Goal: Communication & Community: Answer question/provide support

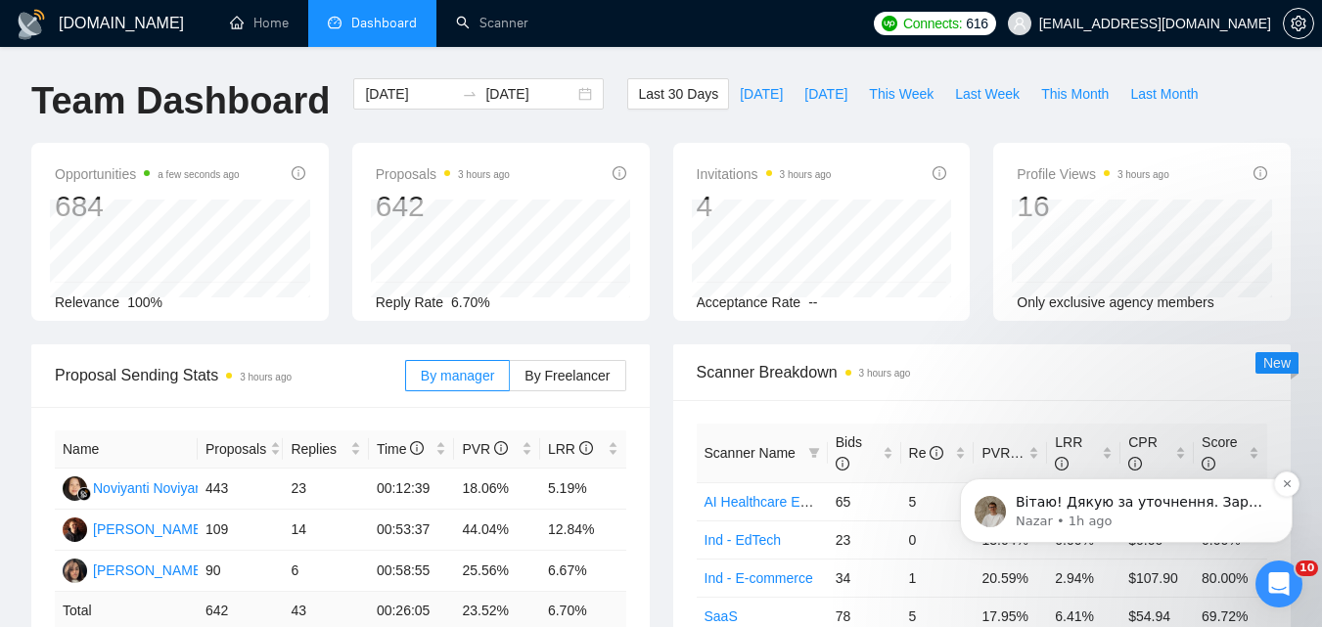
click at [1169, 516] on p "Nazar • 1h ago" at bounding box center [1142, 522] width 252 height 18
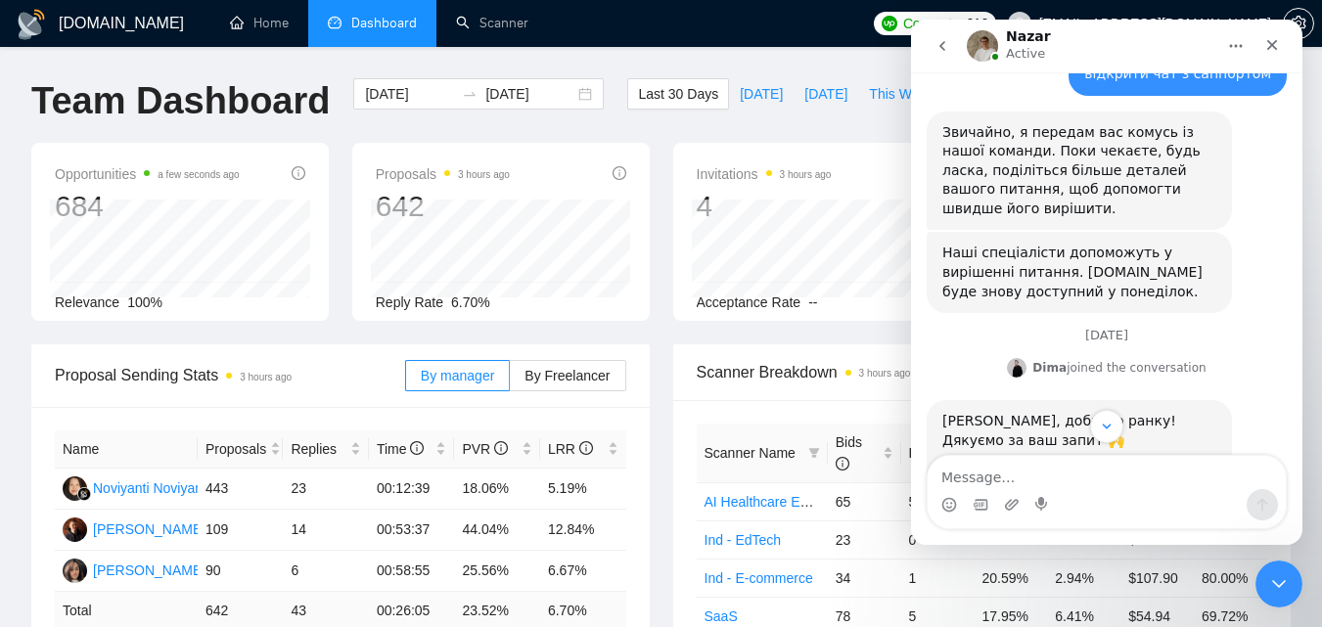
scroll to position [1566, 0]
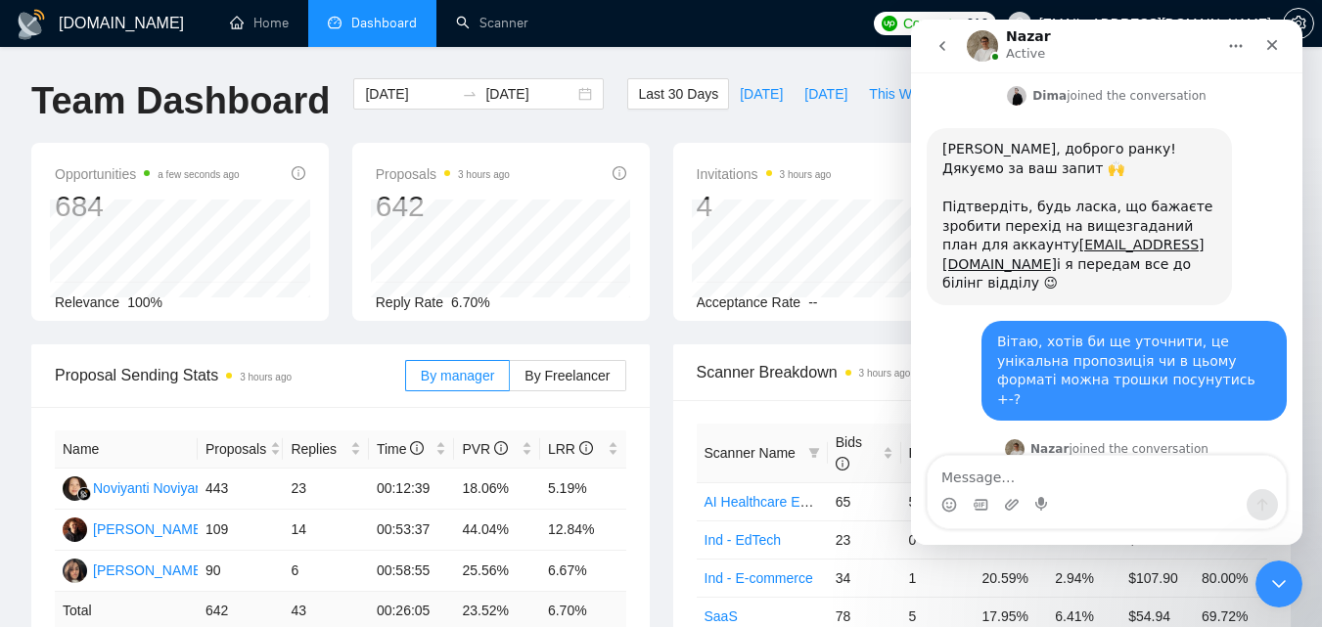
click at [1107, 481] on textarea "Message…" at bounding box center [1107, 472] width 358 height 33
type textarea "М"
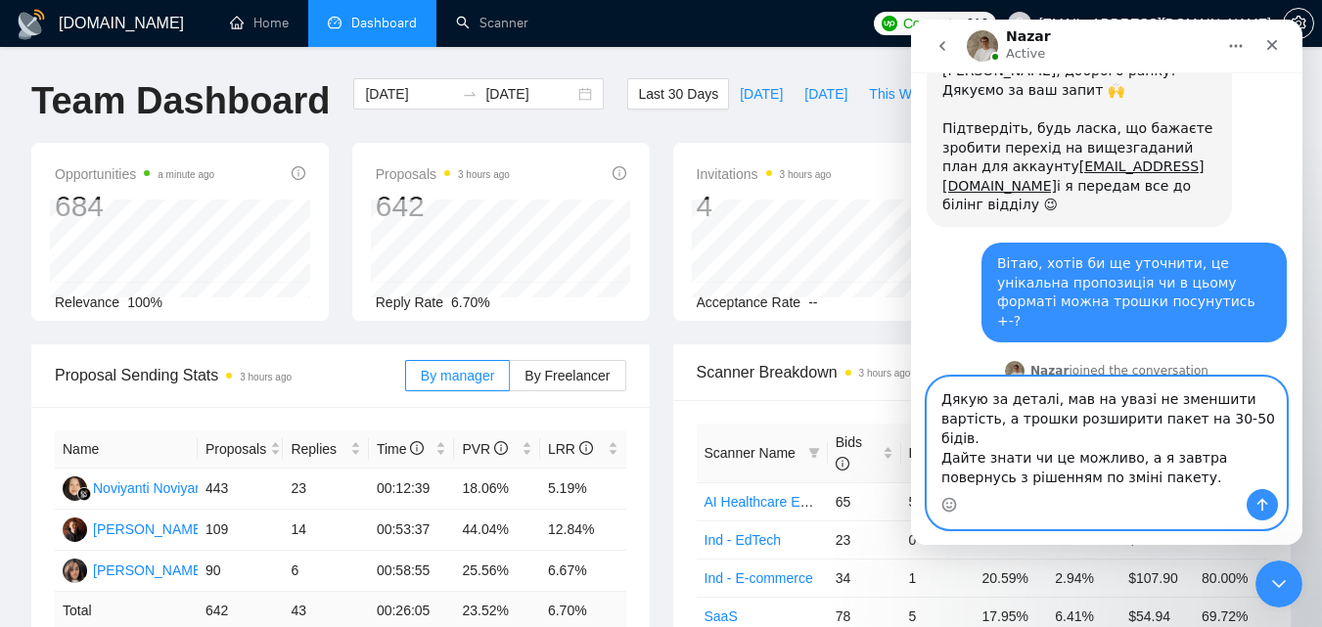
scroll to position [1664, 0]
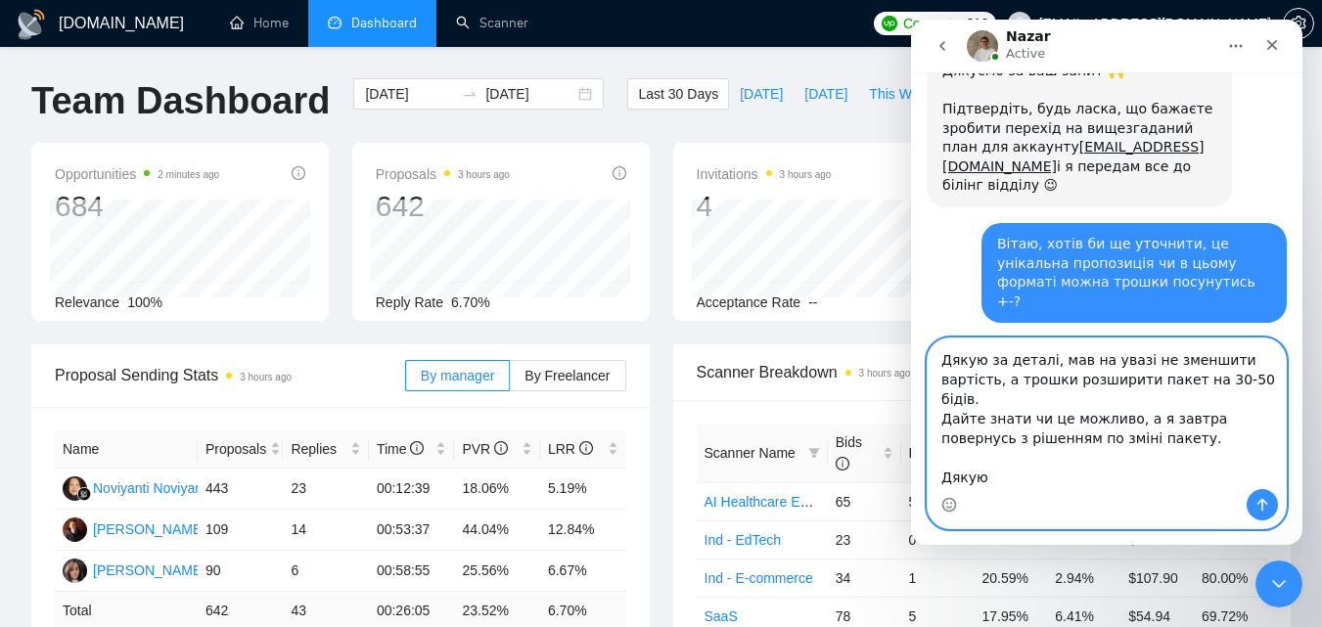
type textarea "Дякую за деталі, мав на увазі не зменшити вартість, а трошки розширити пакет на…"
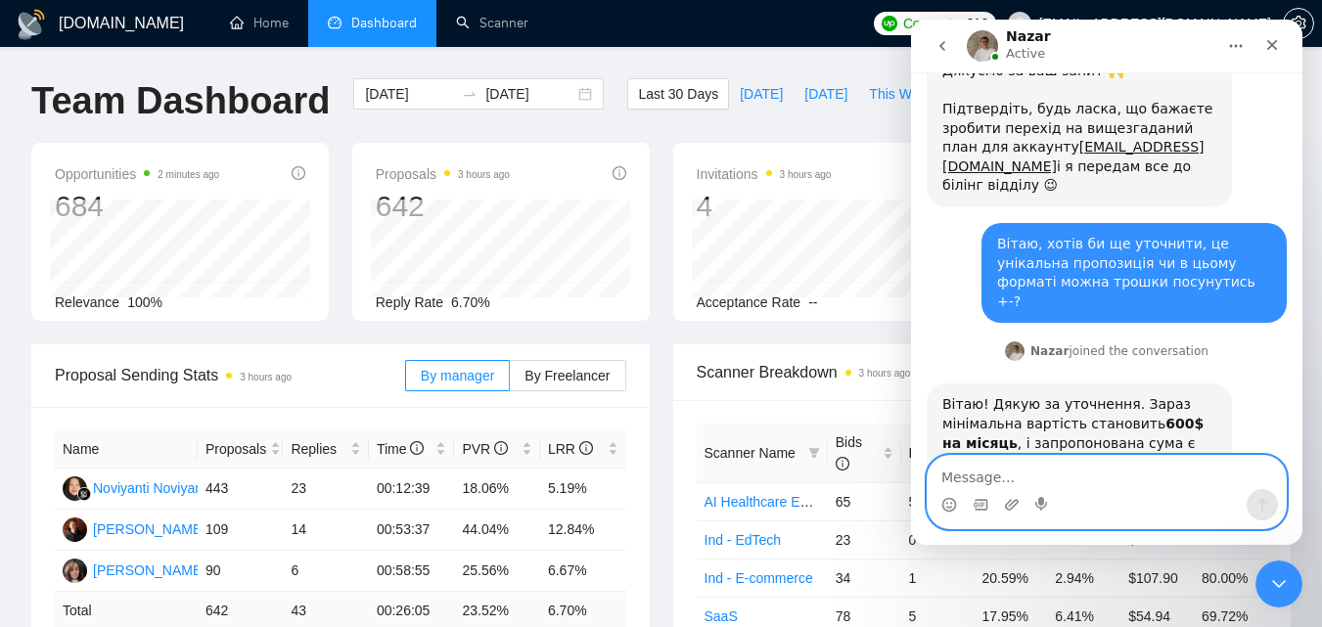
scroll to position [1731, 0]
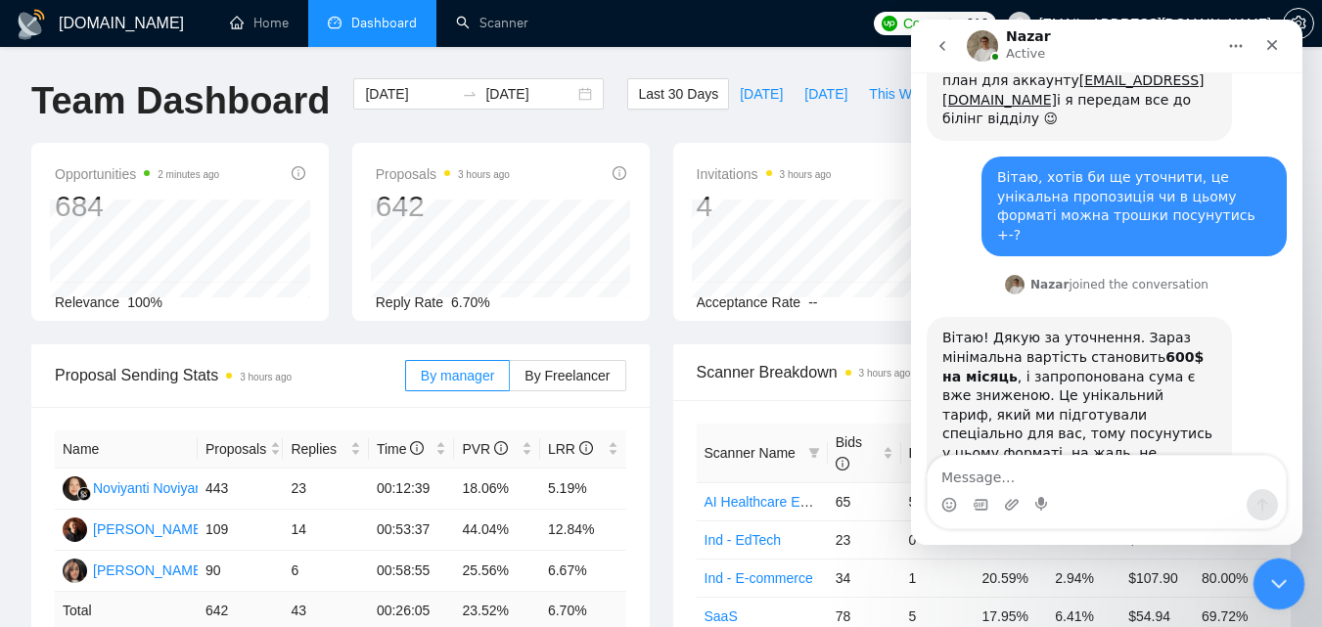
click at [1269, 562] on div "Close Intercom Messenger" at bounding box center [1275, 581] width 47 height 47
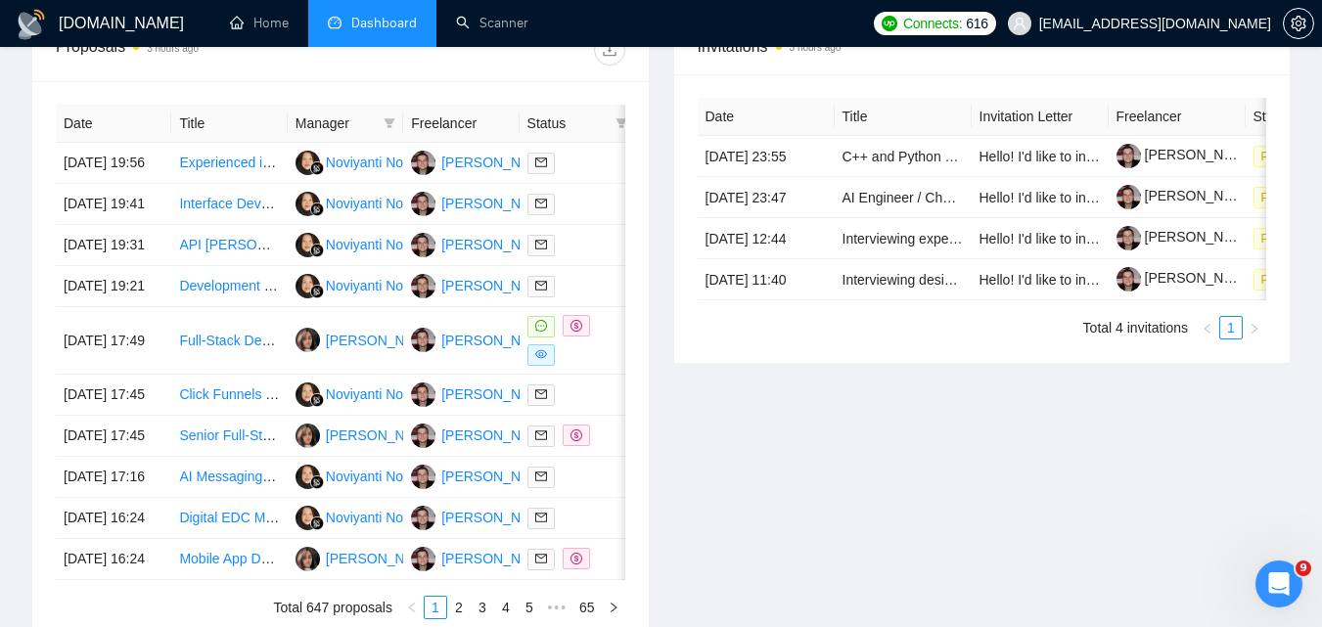
scroll to position [783, 0]
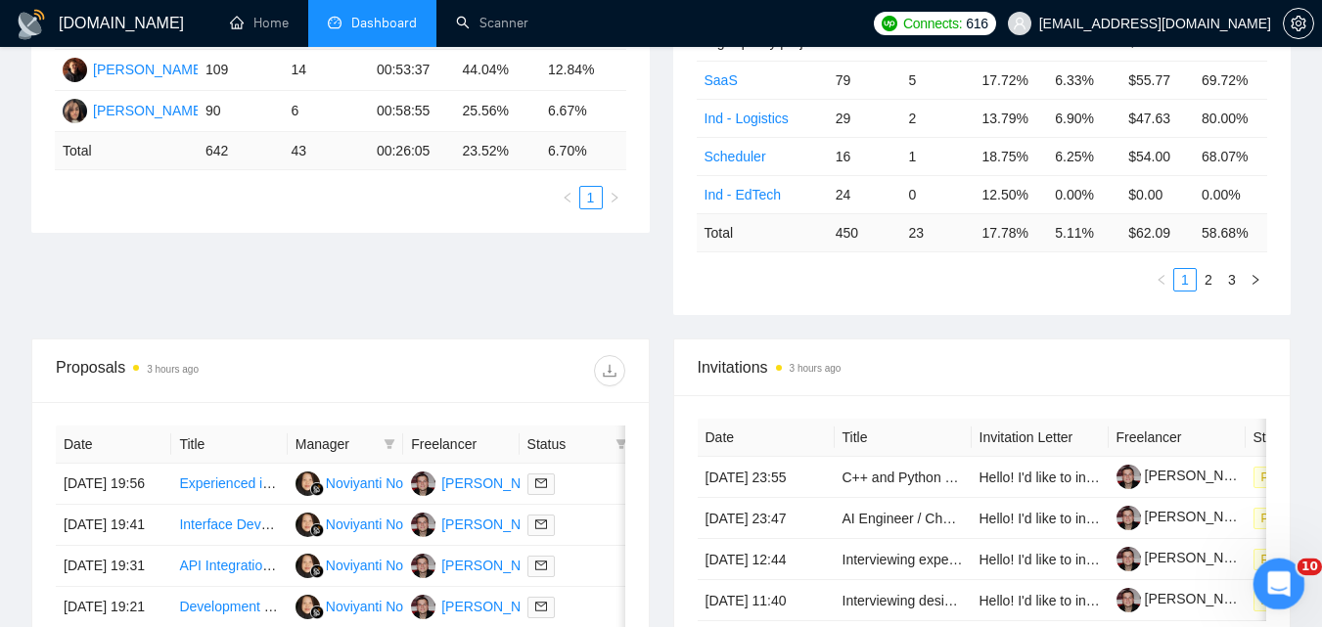
click at [1283, 591] on div "Open Intercom Messenger" at bounding box center [1276, 581] width 65 height 65
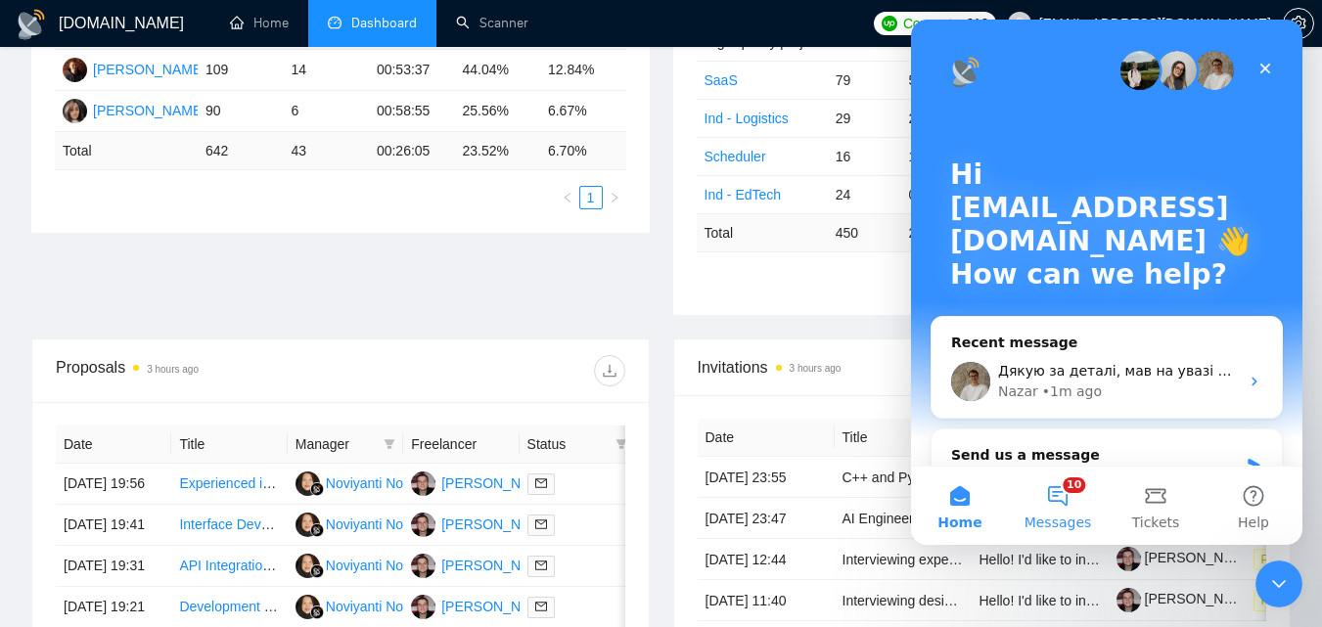
click at [1052, 501] on button "10 Messages" at bounding box center [1058, 506] width 98 height 78
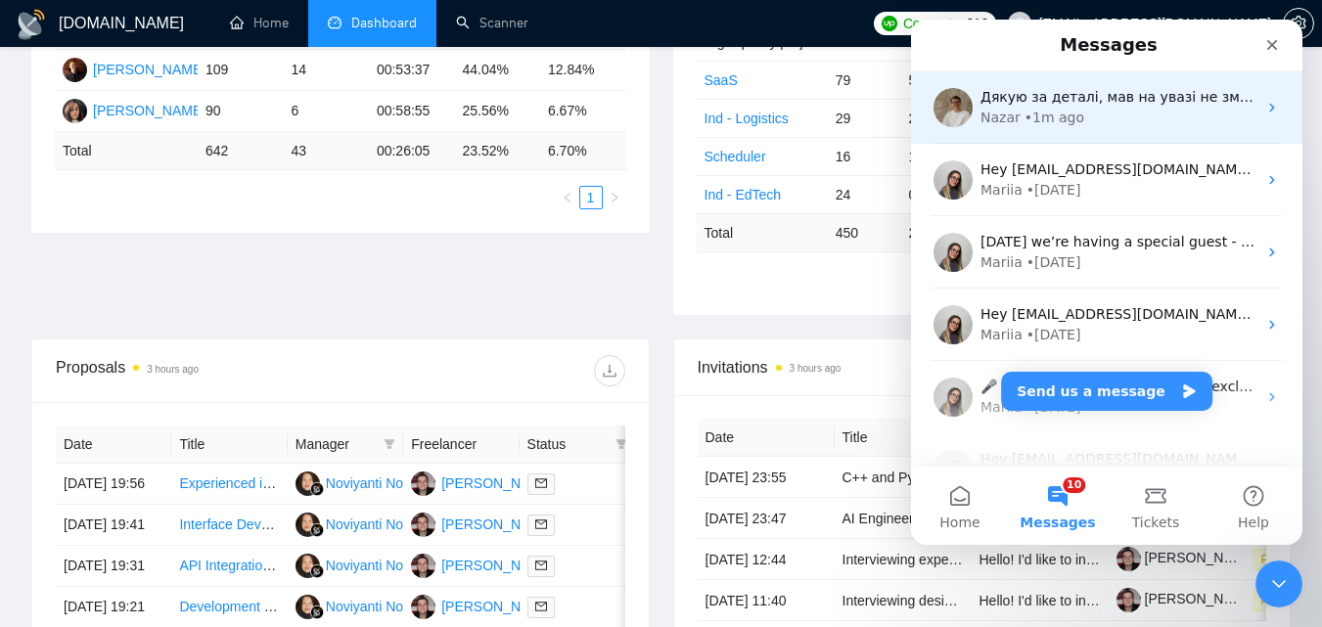
click at [1156, 125] on div "Nazar • 1m ago" at bounding box center [1118, 118] width 276 height 21
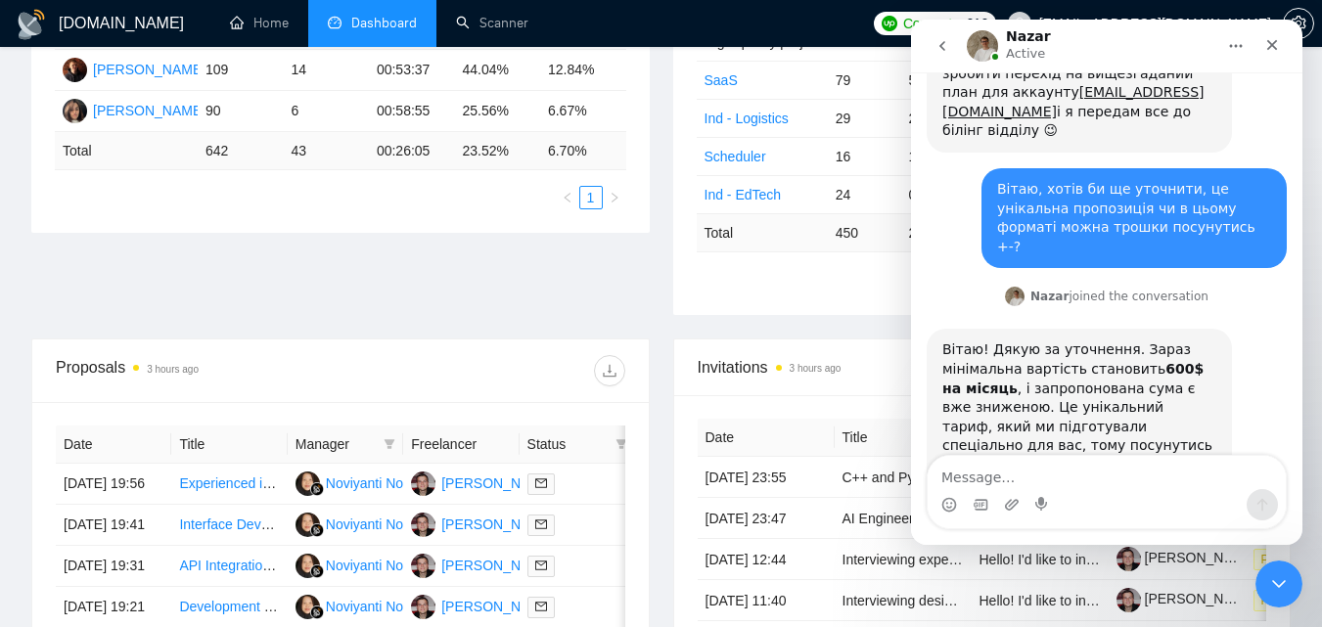
scroll to position [1731, 0]
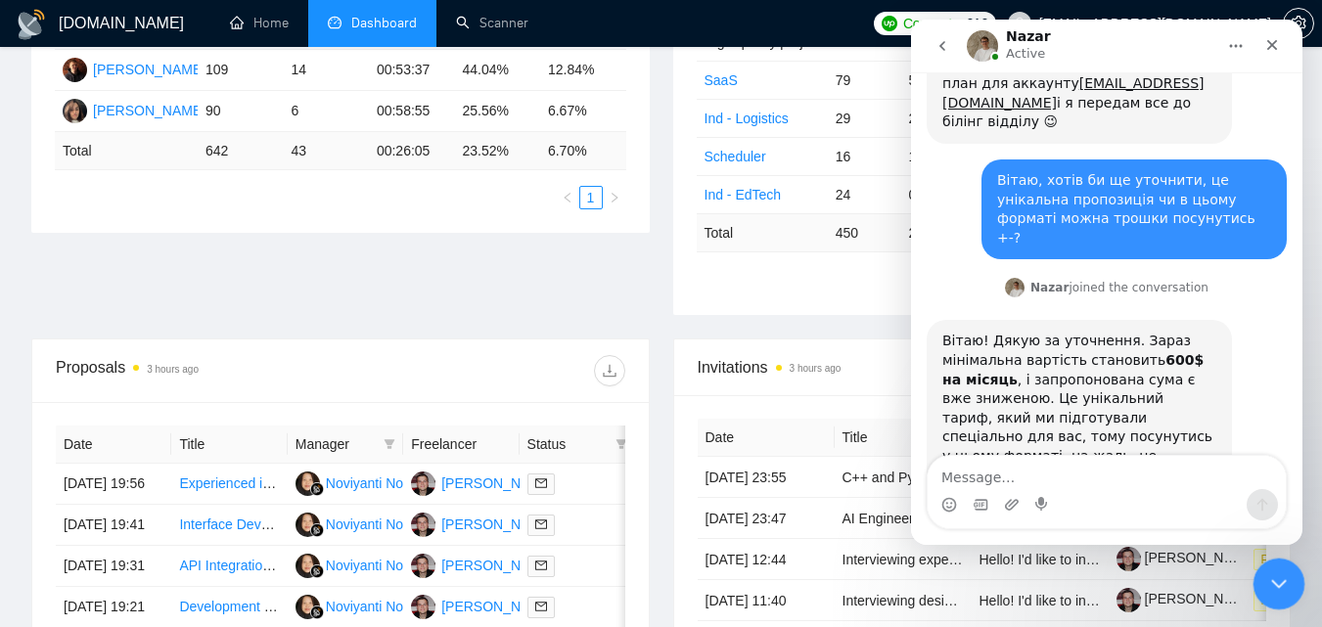
click at [1268, 575] on icon "Close Intercom Messenger" at bounding box center [1275, 580] width 23 height 23
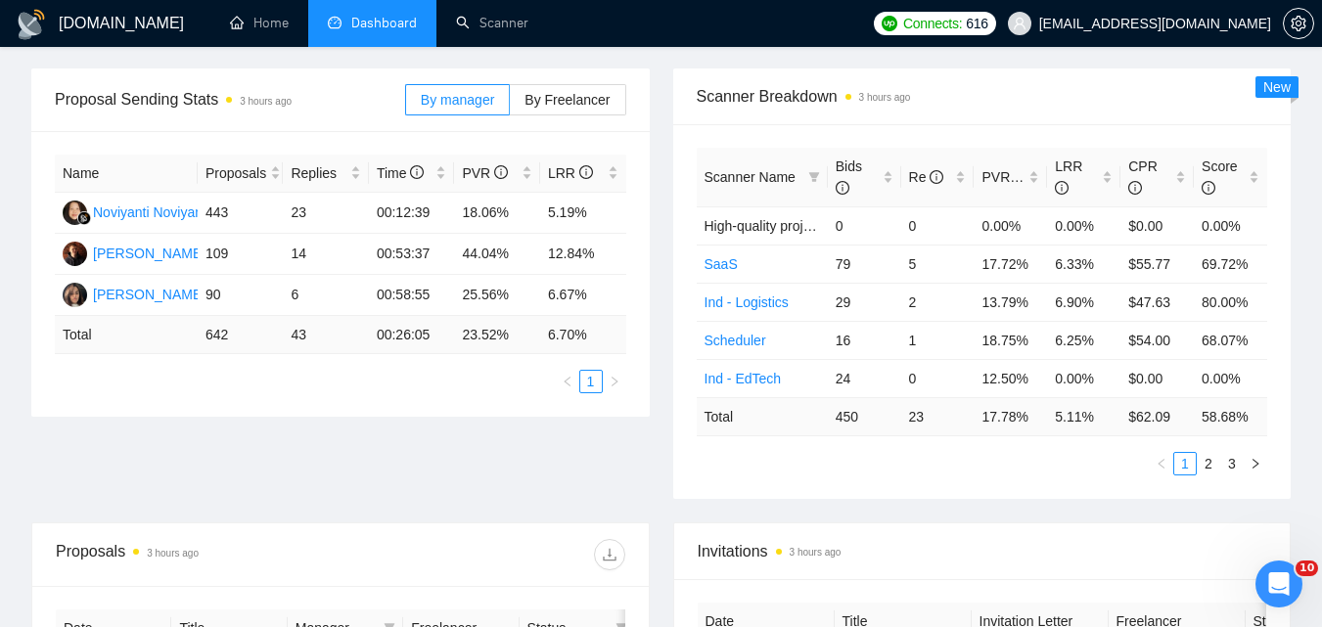
scroll to position [0, 0]
